Goal: Use online tool/utility: Utilize a website feature to perform a specific function

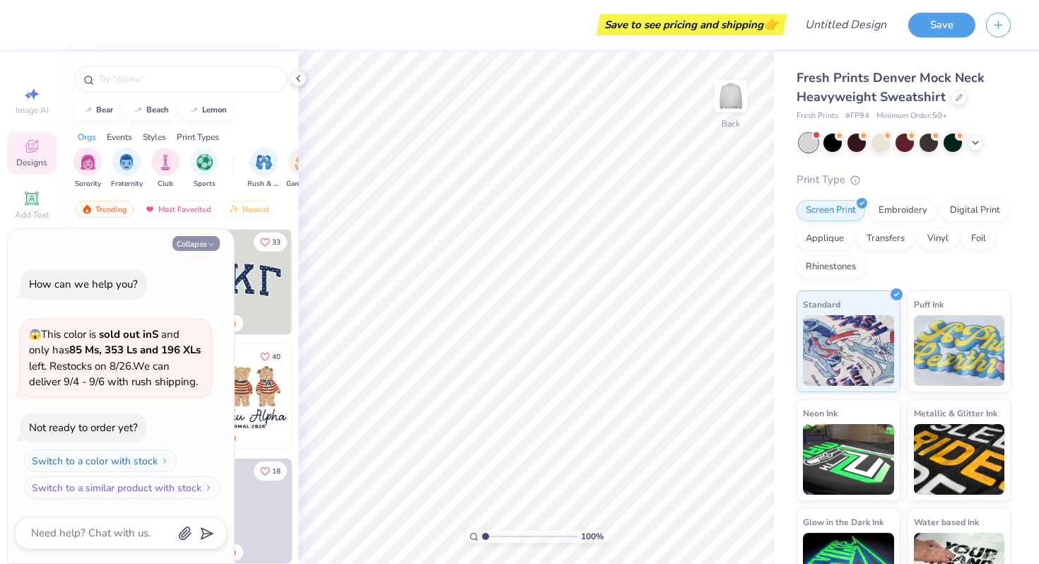
click at [209, 244] on polyline "button" at bounding box center [211, 245] width 4 height 2
type textarea "x"
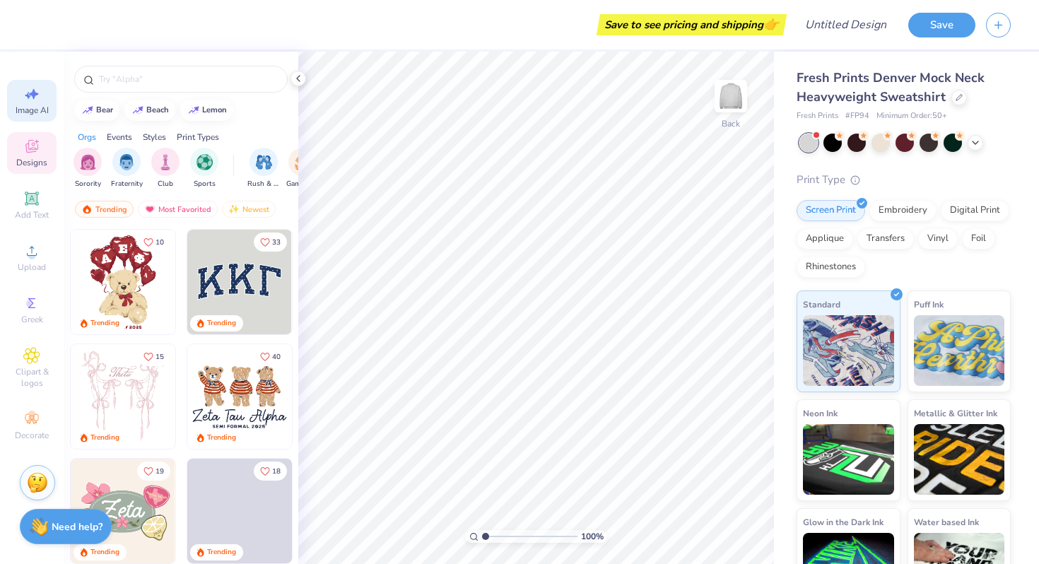
click at [37, 105] on span "Image AI" at bounding box center [32, 110] width 33 height 11
select select "4"
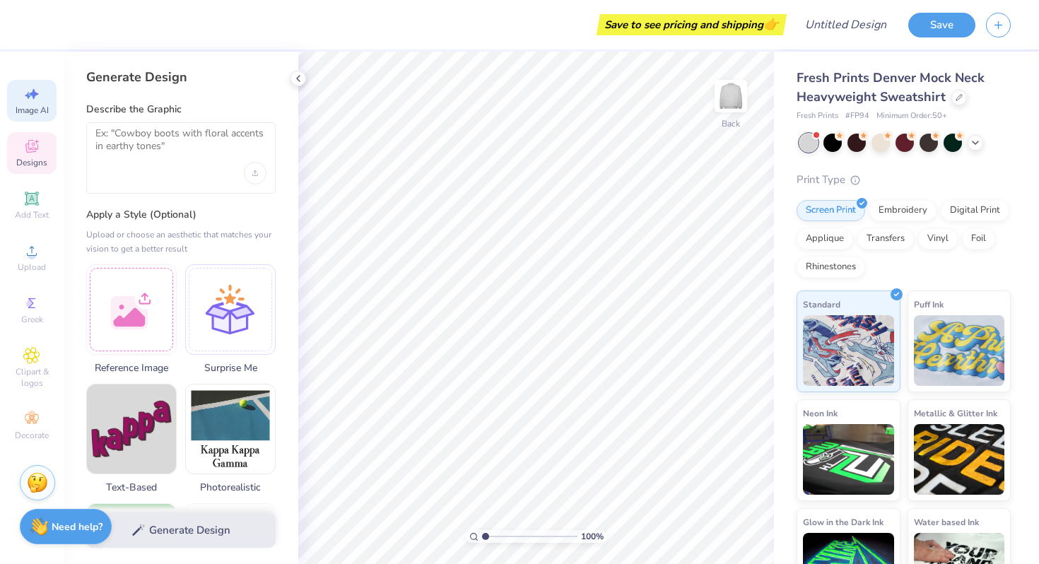
click at [28, 146] on icon at bounding box center [31, 146] width 13 height 13
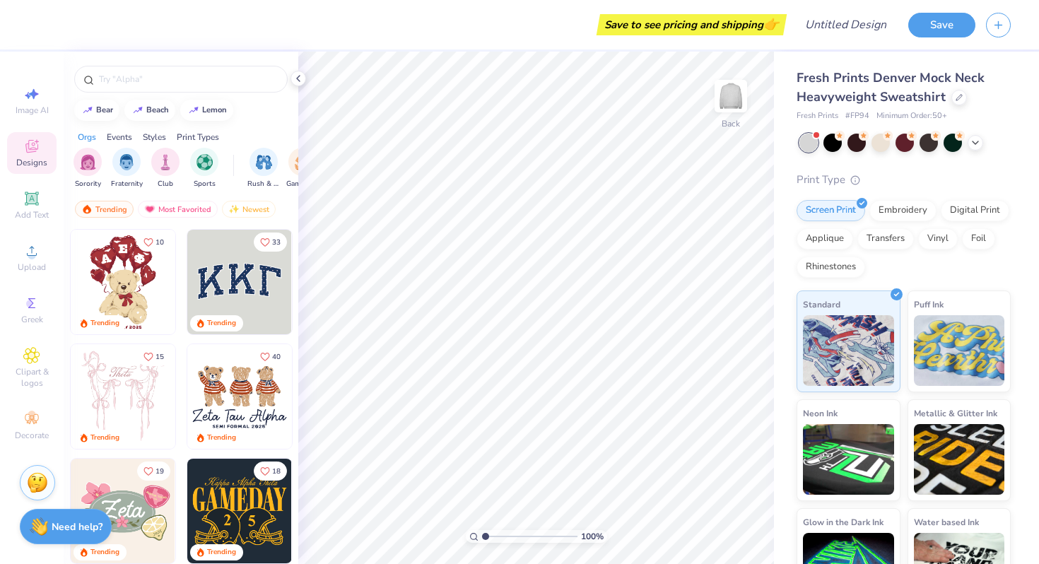
click at [245, 298] on img at bounding box center [239, 282] width 105 height 105
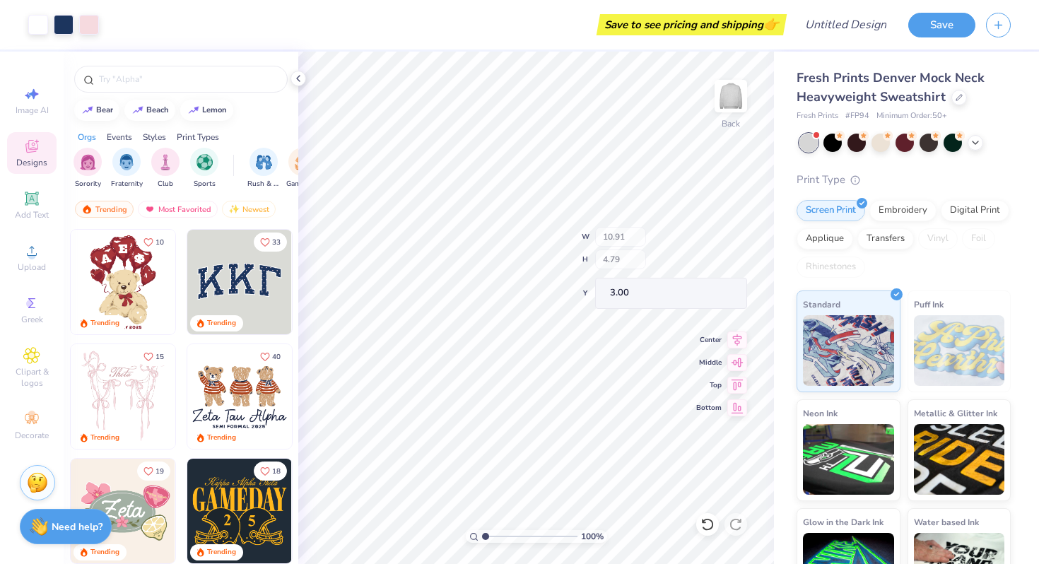
type input "10.72"
type input "4.57"
type input "3.09"
type input "5.96"
click at [37, 110] on span "Image AI" at bounding box center [32, 110] width 33 height 11
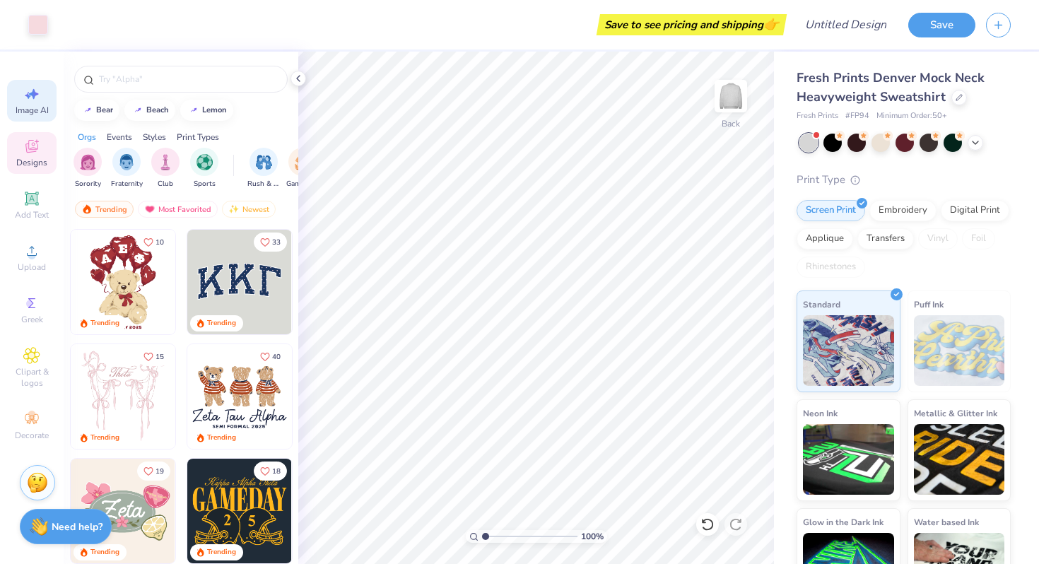
select select "4"
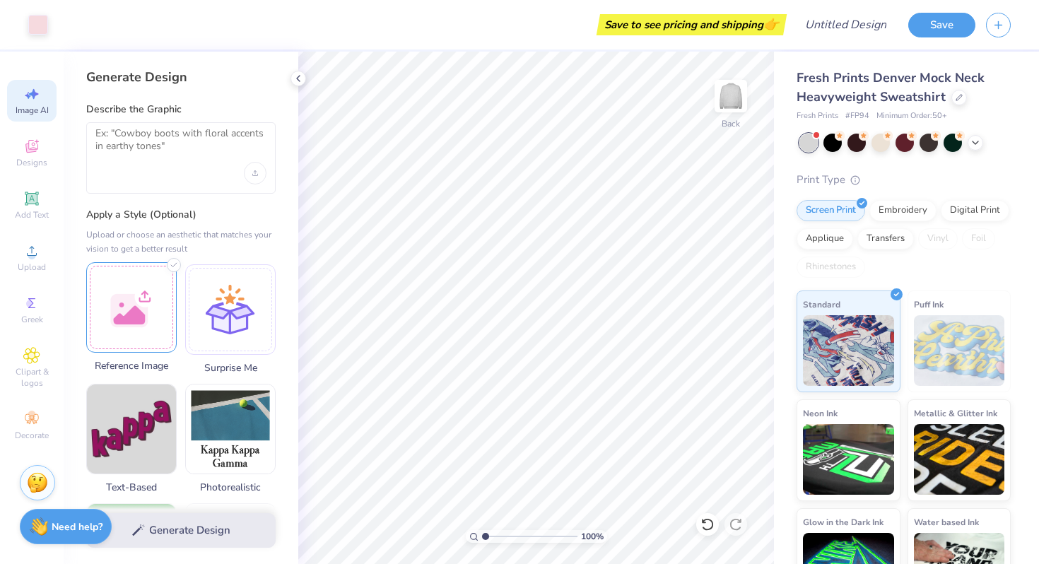
click at [158, 298] on div at bounding box center [131, 307] width 90 height 90
click at [142, 317] on div at bounding box center [131, 307] width 90 height 90
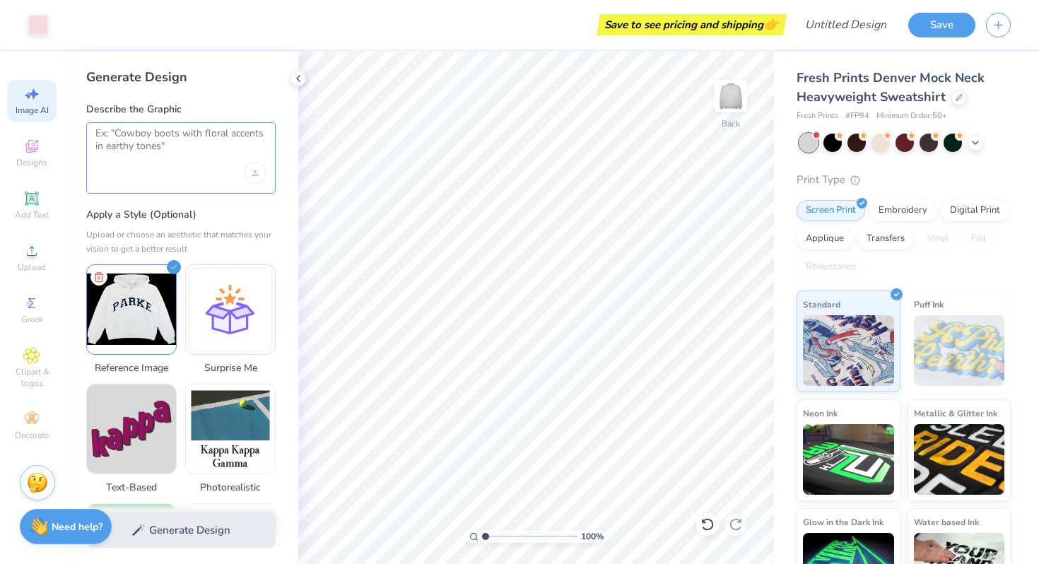
click at [192, 151] on textarea at bounding box center [180, 144] width 171 height 35
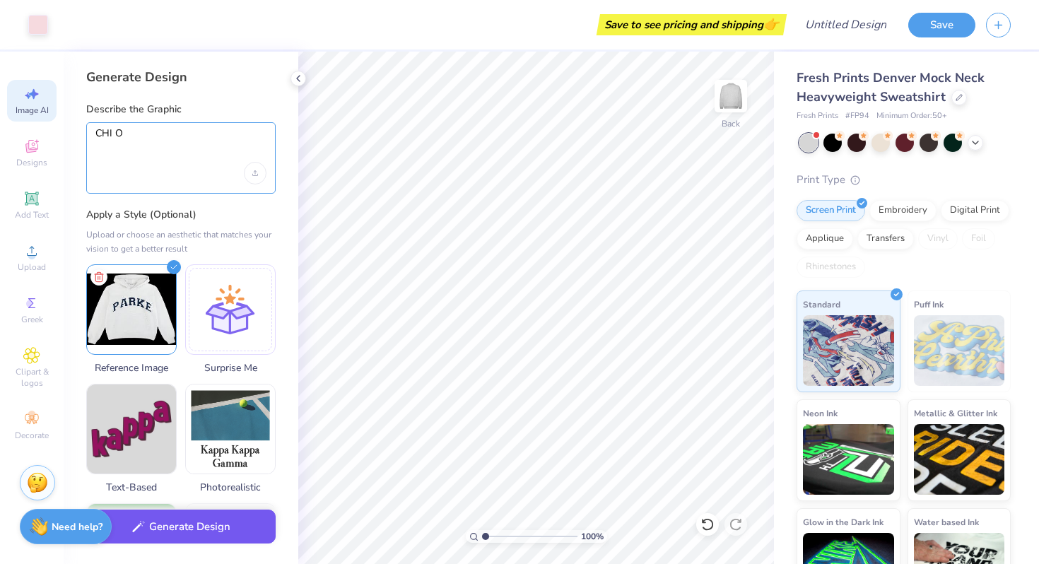
type textarea "CHI O"
click at [204, 526] on button "Generate Design" at bounding box center [180, 527] width 189 height 35
